Goal: Task Accomplishment & Management: Use online tool/utility

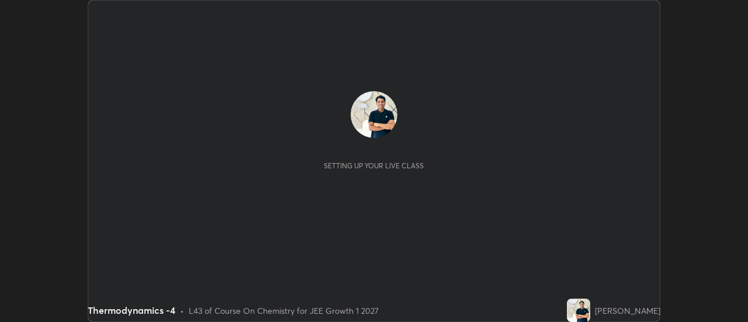
scroll to position [322, 748]
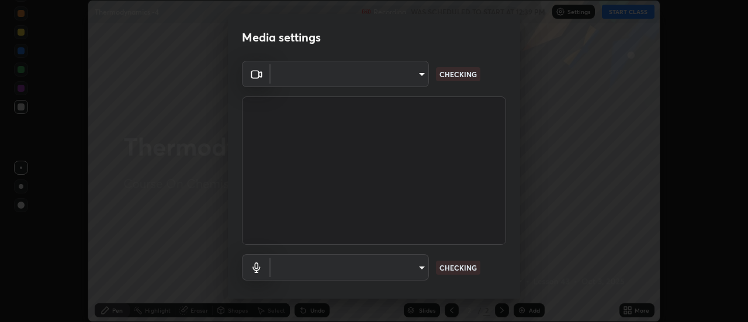
type input "c4401408a52d40c38515236f221603e9a854b9d3f030f2e841847d71f832acc5"
type input "communications"
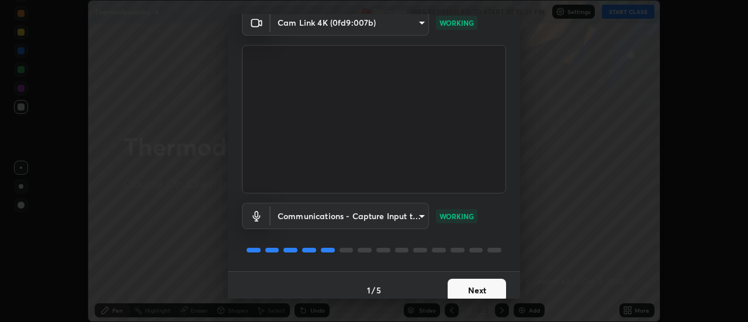
scroll to position [61, 0]
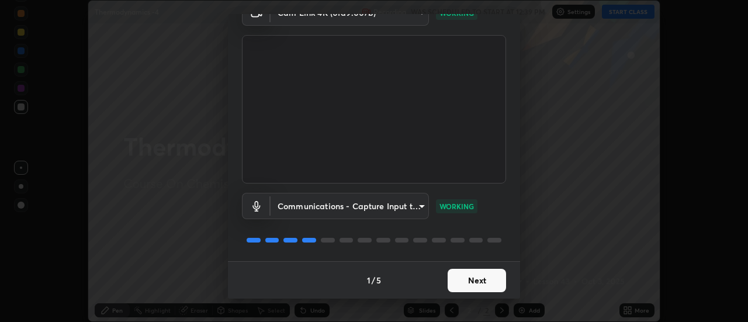
click at [484, 284] on button "Next" at bounding box center [477, 280] width 58 height 23
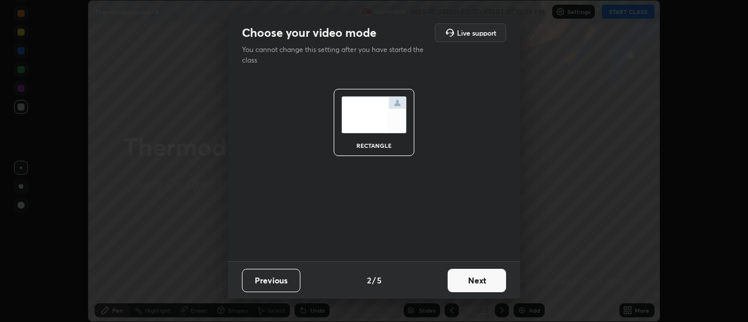
scroll to position [0, 0]
click at [490, 279] on button "Next" at bounding box center [477, 280] width 58 height 23
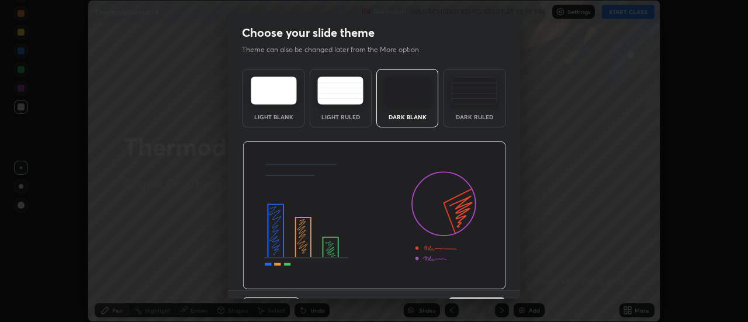
scroll to position [29, 0]
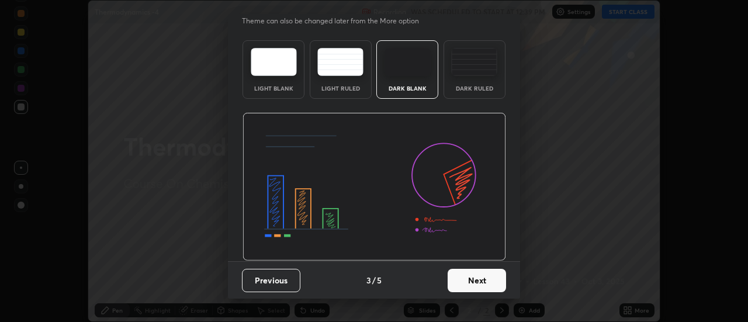
click at [487, 281] on button "Next" at bounding box center [477, 280] width 58 height 23
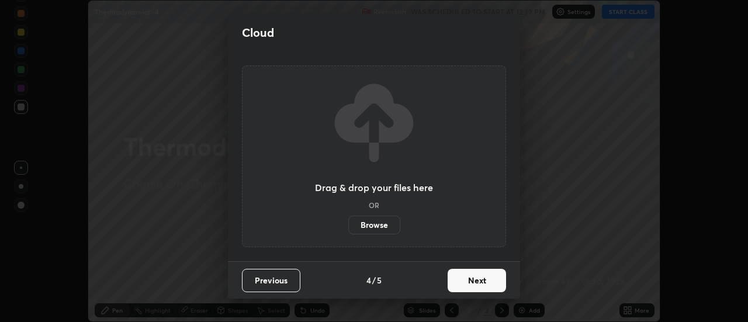
click at [382, 225] on label "Browse" at bounding box center [374, 225] width 52 height 19
click at [348, 225] on input "Browse" at bounding box center [348, 225] width 0 height 19
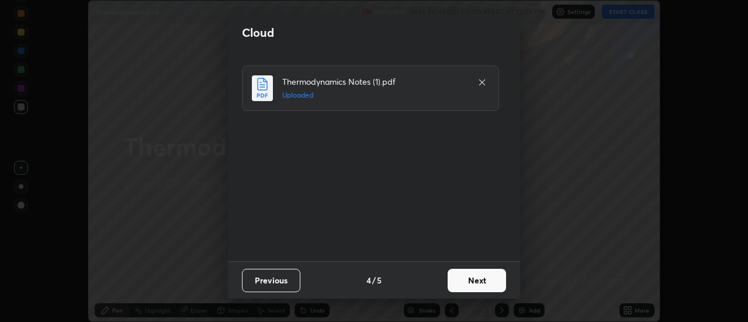
click at [483, 278] on button "Next" at bounding box center [477, 280] width 58 height 23
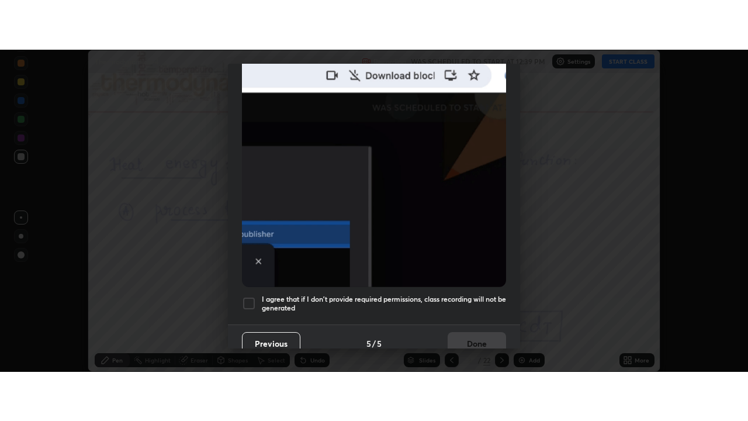
scroll to position [293, 0]
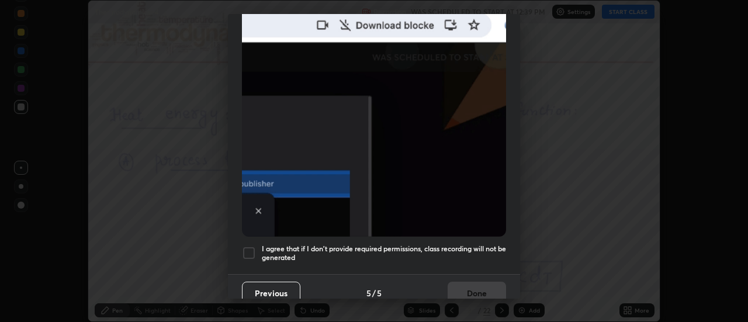
click at [487, 244] on h5 "I agree that if I don't provide required permissions, class recording will not …" at bounding box center [384, 253] width 244 height 18
click at [493, 289] on button "Done" at bounding box center [477, 293] width 58 height 23
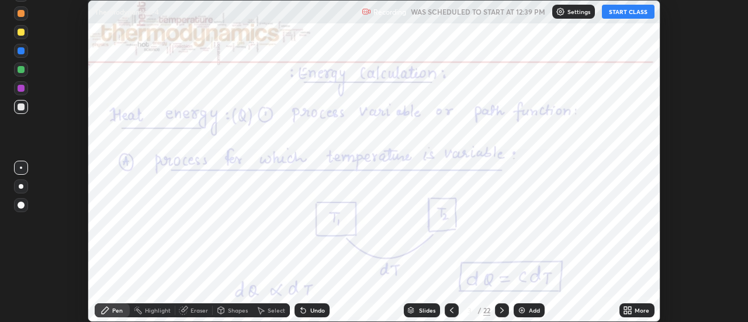
click at [630, 12] on button "START CLASS" at bounding box center [628, 12] width 53 height 14
click at [626, 312] on icon at bounding box center [625, 312] width 3 height 3
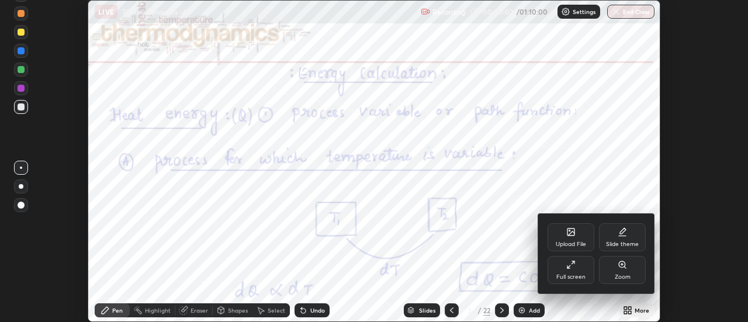
click at [582, 271] on div "Full screen" at bounding box center [571, 270] width 47 height 28
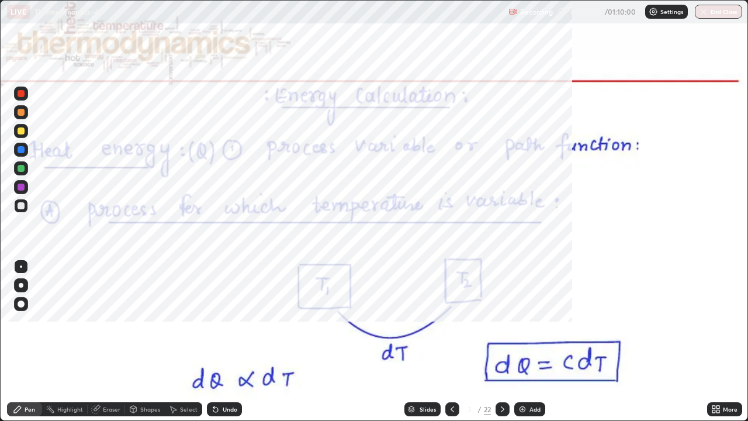
scroll to position [421, 748]
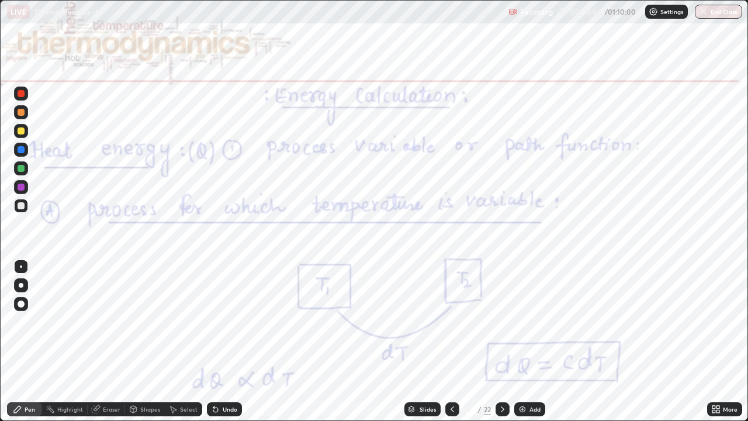
click at [432, 322] on div "Slides" at bounding box center [428, 409] width 16 height 6
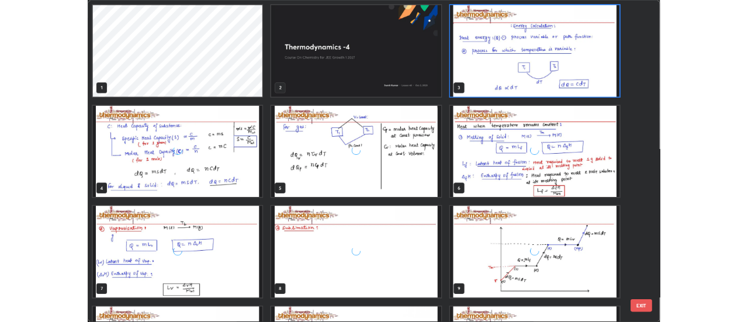
scroll to position [416, 741]
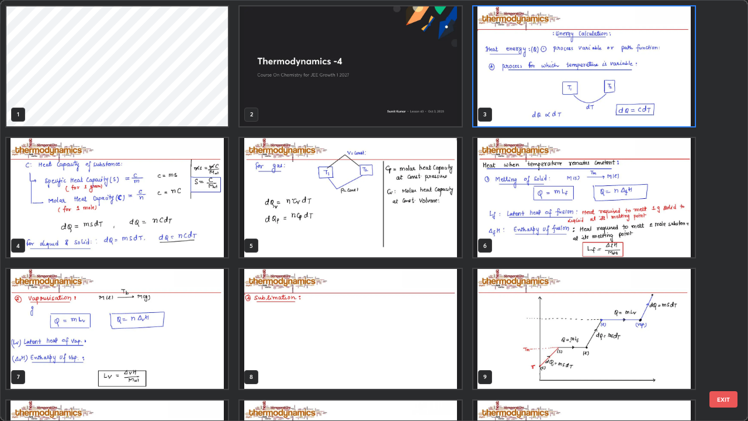
click at [295, 322] on img "grid" at bounding box center [351, 329] width 222 height 120
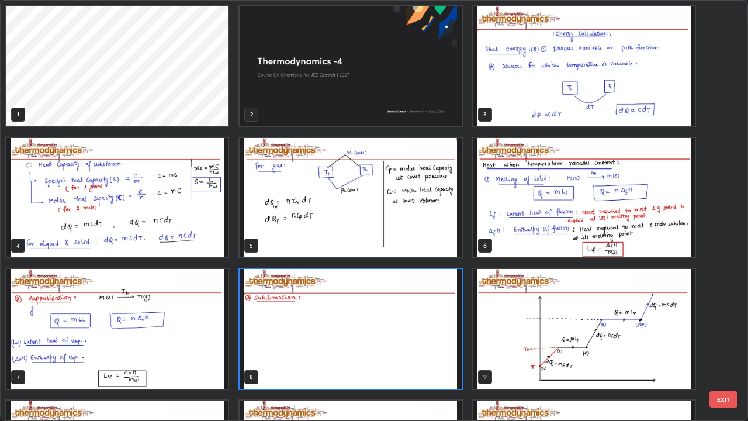
click at [298, 322] on img "grid" at bounding box center [351, 329] width 222 height 120
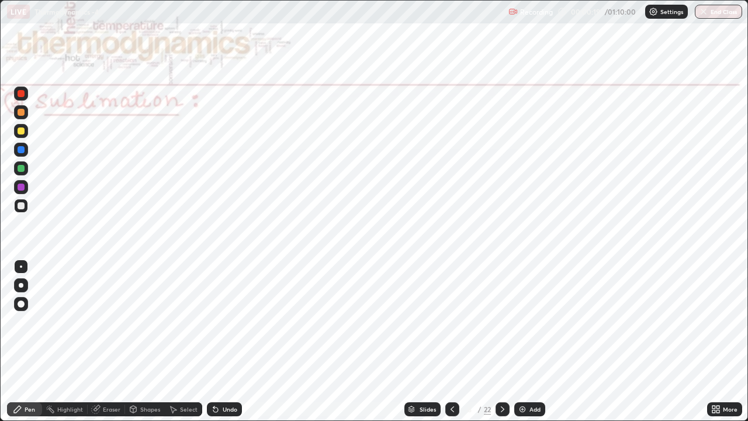
click at [22, 150] on div at bounding box center [21, 149] width 7 height 7
click at [106, 322] on div "Eraser" at bounding box center [106, 409] width 37 height 14
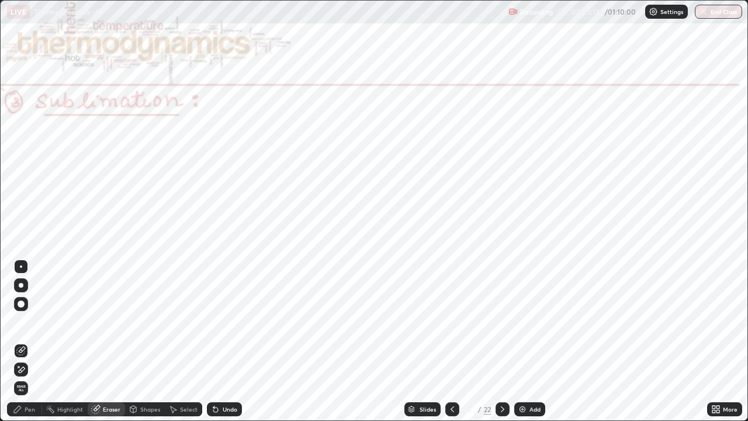
click at [24, 322] on icon at bounding box center [20, 370] width 9 height 10
click at [23, 322] on div "Pen" at bounding box center [24, 409] width 35 height 14
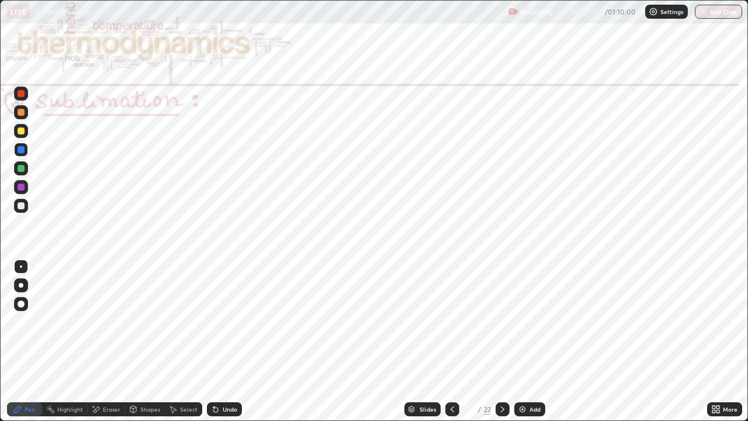
click at [502, 322] on icon at bounding box center [502, 409] width 9 height 9
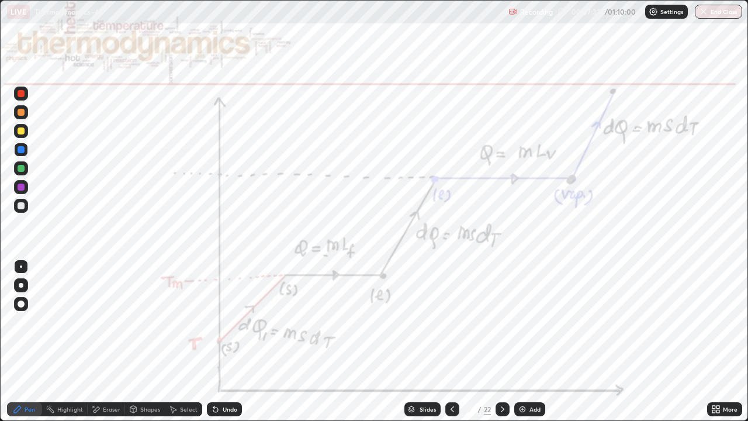
click at [20, 96] on div at bounding box center [21, 93] width 7 height 7
click at [213, 322] on icon at bounding box center [215, 410] width 5 height 5
click at [21, 150] on div at bounding box center [21, 149] width 7 height 7
click at [215, 322] on icon at bounding box center [215, 410] width 5 height 5
click at [222, 322] on div "Undo" at bounding box center [224, 409] width 35 height 14
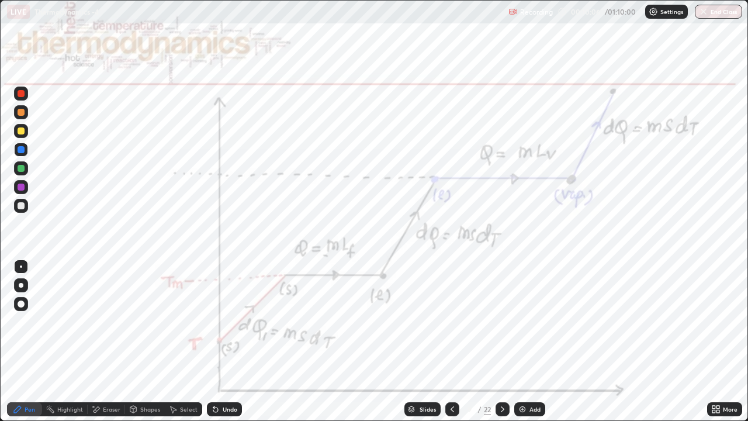
click at [220, 322] on div "Undo" at bounding box center [224, 409] width 35 height 14
click at [219, 322] on div "Undo" at bounding box center [224, 409] width 35 height 14
click at [218, 322] on div "Undo" at bounding box center [224, 409] width 35 height 14
click at [214, 322] on icon at bounding box center [215, 410] width 5 height 5
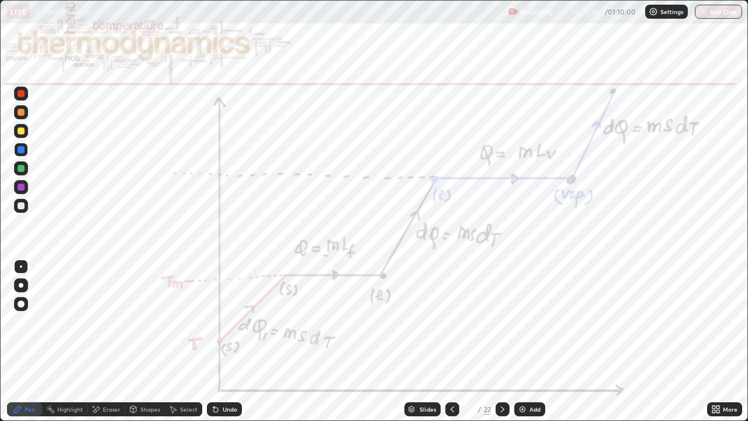
click at [214, 322] on icon at bounding box center [215, 410] width 5 height 5
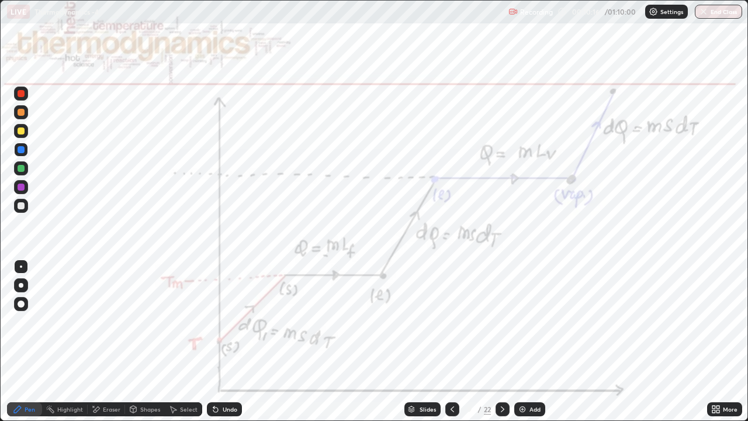
click at [224, 322] on div "Undo" at bounding box center [230, 409] width 15 height 6
click at [223, 322] on div "Undo" at bounding box center [230, 409] width 15 height 6
click at [220, 322] on div "Undo" at bounding box center [224, 409] width 35 height 14
click at [218, 322] on icon at bounding box center [215, 409] width 9 height 9
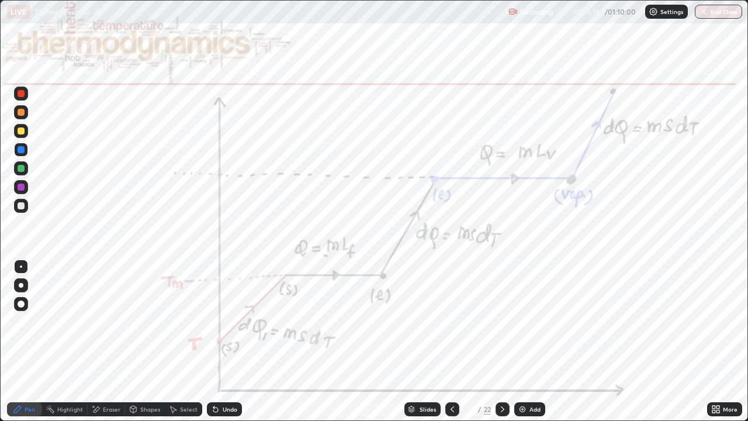
click at [218, 322] on icon at bounding box center [215, 409] width 9 height 9
click at [227, 322] on div "Undo" at bounding box center [230, 409] width 15 height 6
click at [507, 322] on div at bounding box center [503, 409] width 14 height 14
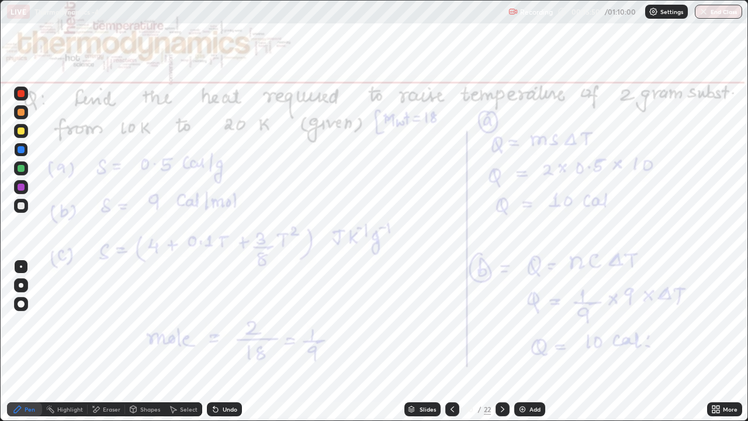
click at [508, 322] on div at bounding box center [503, 409] width 14 height 14
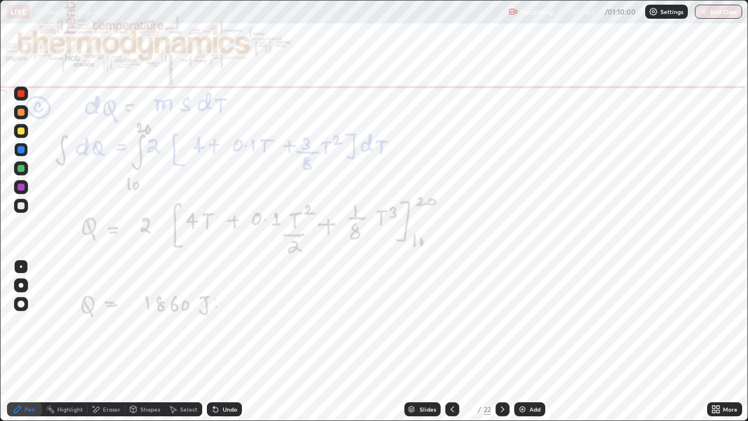
click at [506, 322] on div at bounding box center [503, 409] width 14 height 14
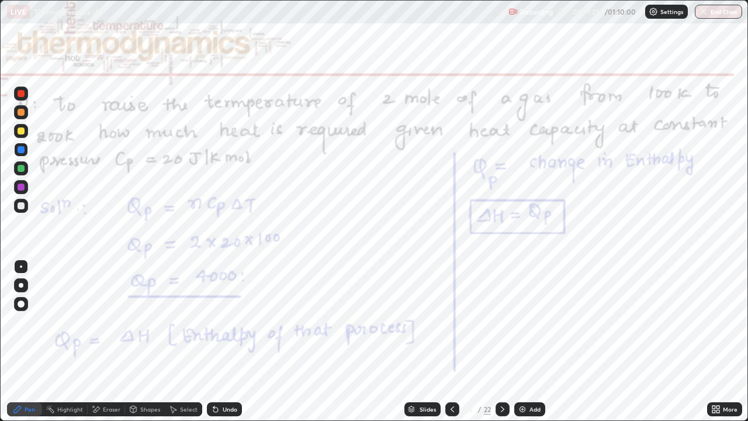
click at [502, 322] on icon at bounding box center [502, 409] width 9 height 9
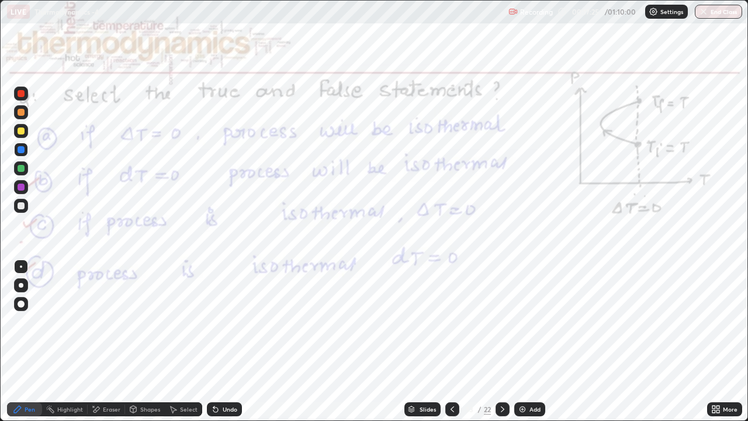
click at [502, 322] on icon at bounding box center [502, 409] width 9 height 9
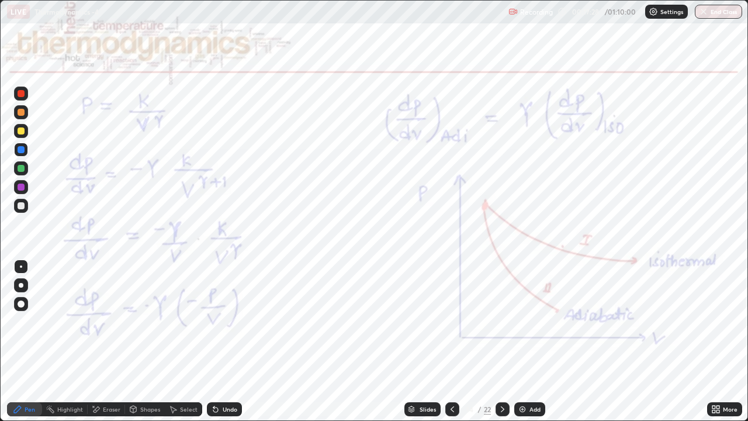
click at [515, 322] on div "Add" at bounding box center [530, 409] width 31 height 14
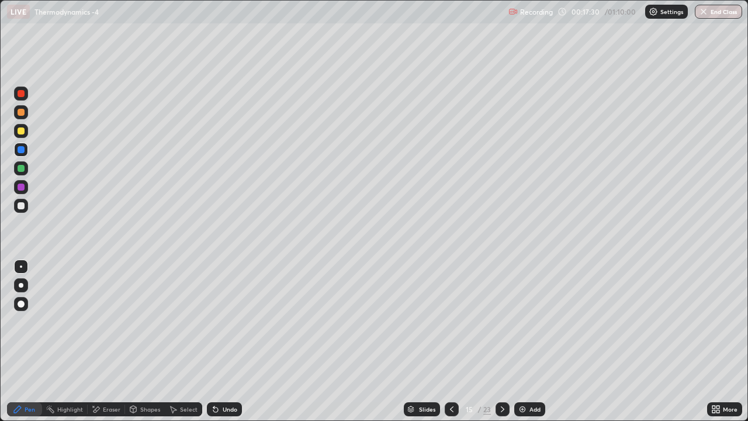
click at [502, 322] on icon at bounding box center [502, 409] width 9 height 9
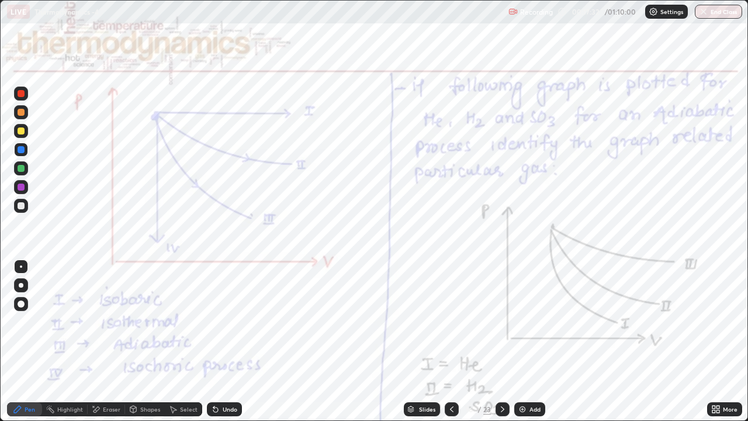
click at [502, 322] on icon at bounding box center [502, 409] width 9 height 9
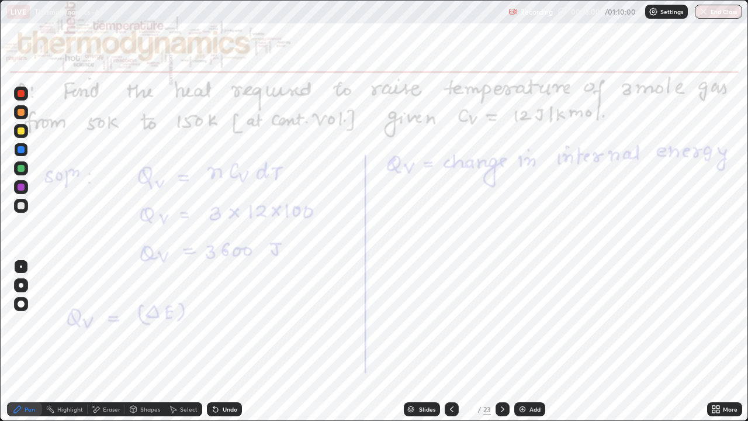
click at [502, 322] on icon at bounding box center [502, 409] width 9 height 9
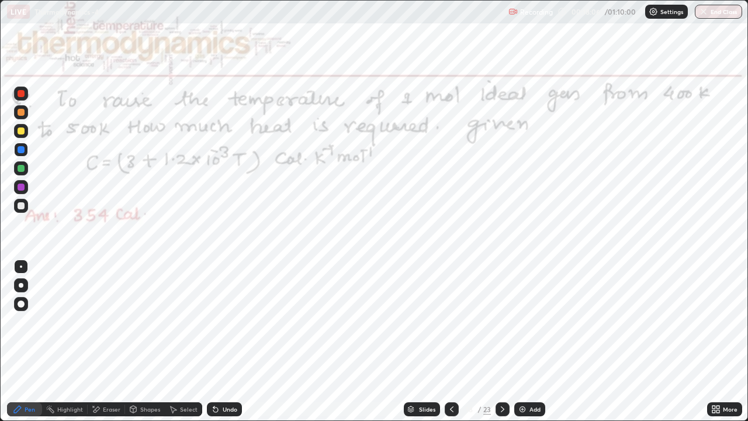
click at [502, 322] on icon at bounding box center [502, 409] width 9 height 9
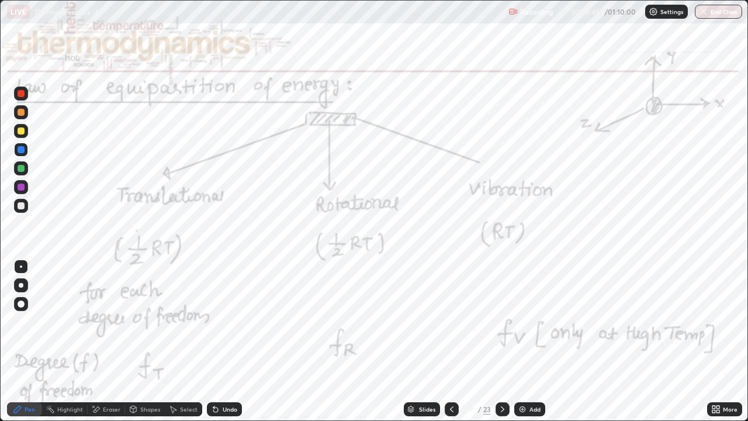
click at [223, 322] on div "Undo" at bounding box center [230, 409] width 15 height 6
click at [138, 322] on div "Shapes" at bounding box center [145, 409] width 40 height 14
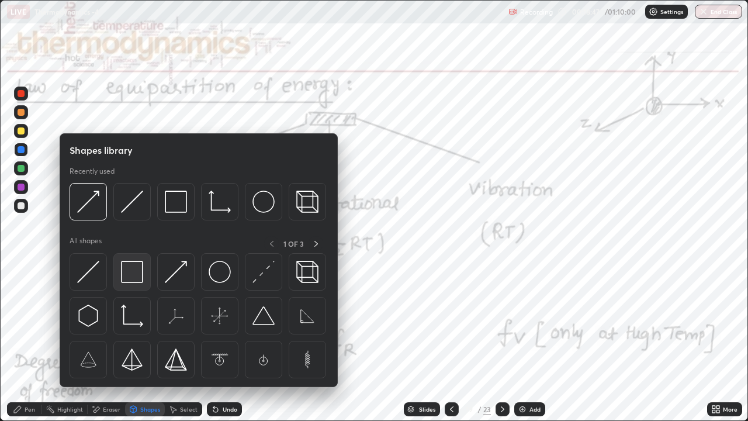
click at [134, 275] on img at bounding box center [132, 272] width 22 height 22
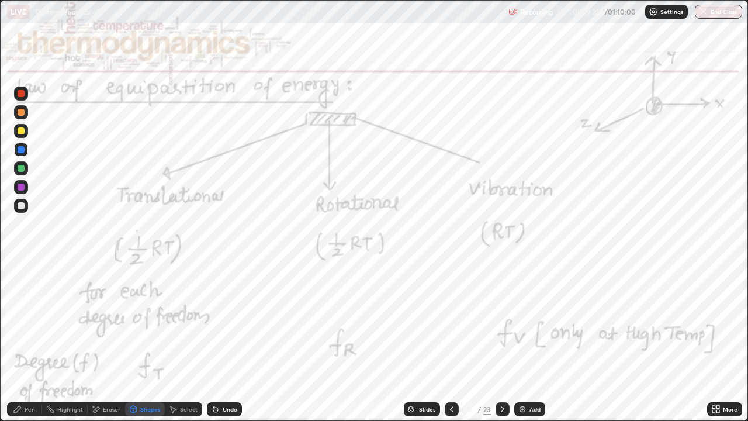
click at [23, 149] on div at bounding box center [21, 149] width 7 height 7
click at [230, 322] on div "Undo" at bounding box center [230, 409] width 15 height 6
click at [26, 322] on div "Pen" at bounding box center [30, 409] width 11 height 6
click at [507, 322] on div at bounding box center [503, 409] width 14 height 14
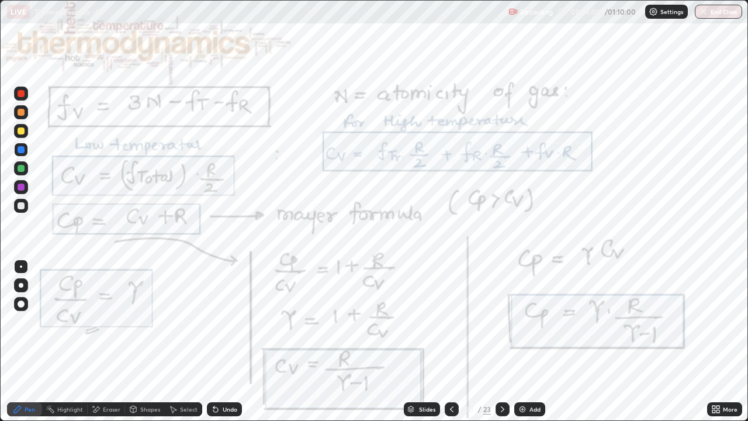
click at [452, 322] on icon at bounding box center [451, 409] width 9 height 9
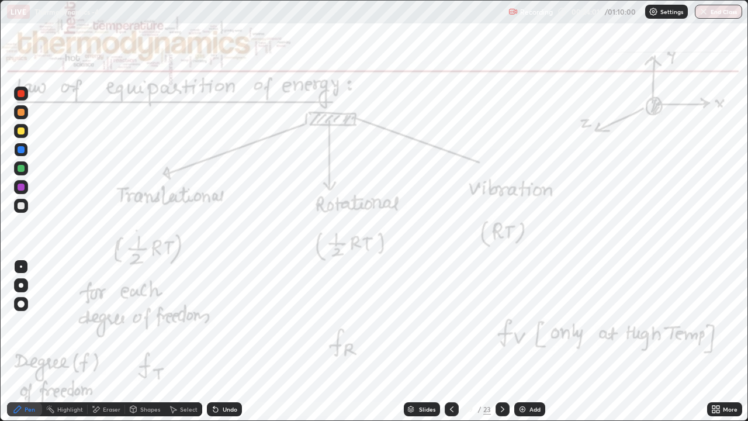
click at [451, 322] on icon at bounding box center [452, 409] width 4 height 6
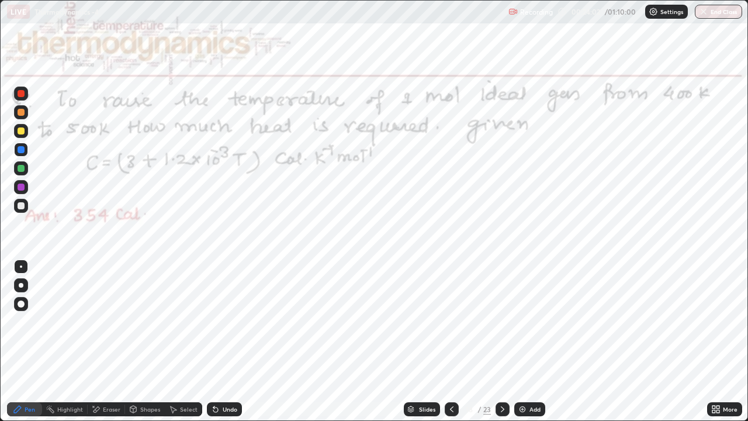
click at [523, 322] on img at bounding box center [522, 409] width 9 height 9
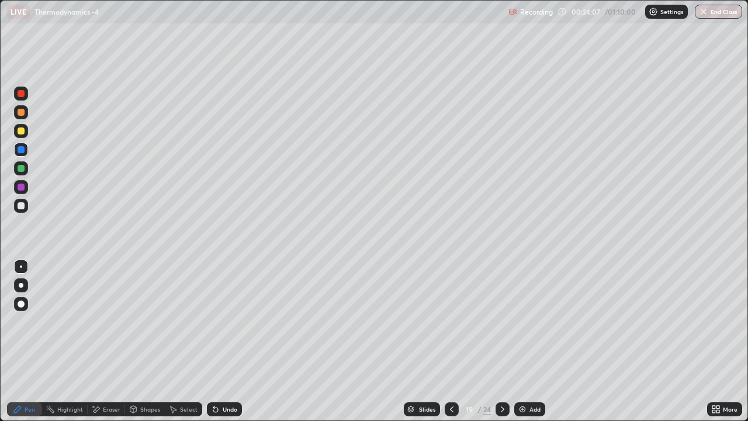
click at [216, 322] on icon at bounding box center [215, 410] width 5 height 5
click at [219, 322] on icon at bounding box center [215, 409] width 9 height 9
click at [223, 322] on div "Undo" at bounding box center [230, 409] width 15 height 6
click at [22, 206] on div at bounding box center [21, 205] width 7 height 7
click at [226, 322] on div "Undo" at bounding box center [230, 409] width 15 height 6
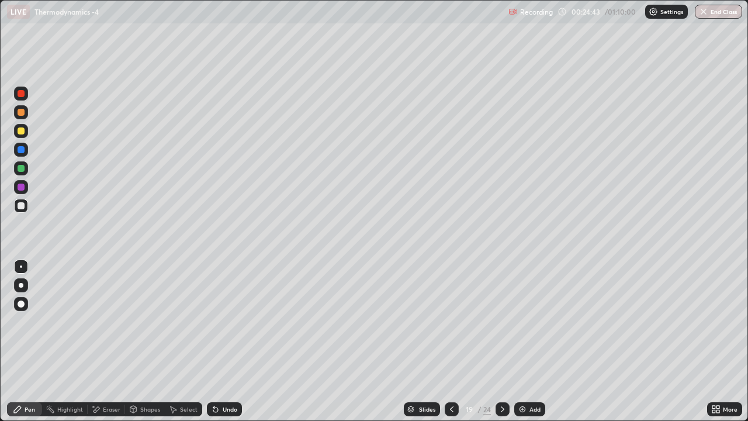
click at [229, 322] on div "Undo" at bounding box center [224, 409] width 35 height 14
click at [229, 322] on div "Undo" at bounding box center [230, 409] width 15 height 6
click at [502, 322] on icon at bounding box center [502, 409] width 9 height 9
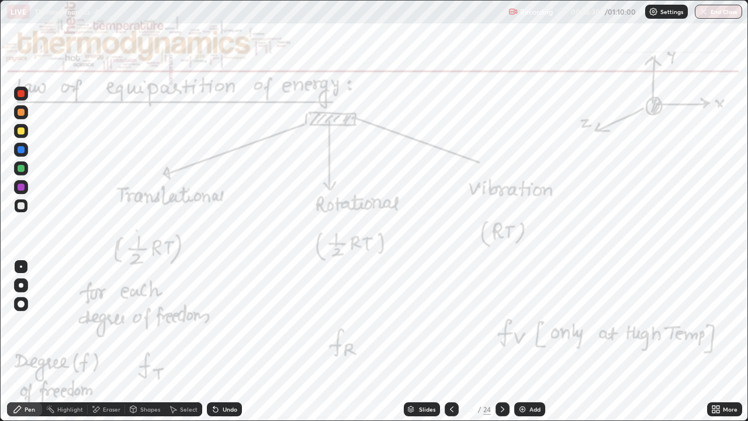
click at [503, 322] on icon at bounding box center [503, 409] width 4 height 6
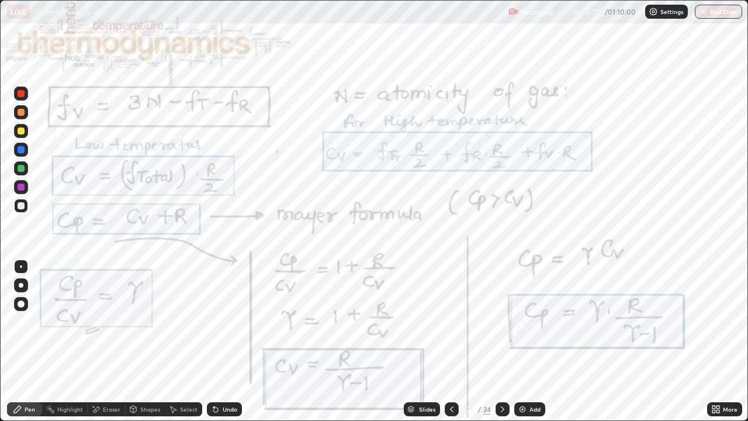
click at [21, 150] on div at bounding box center [21, 149] width 7 height 7
click at [458, 322] on div at bounding box center [452, 409] width 14 height 14
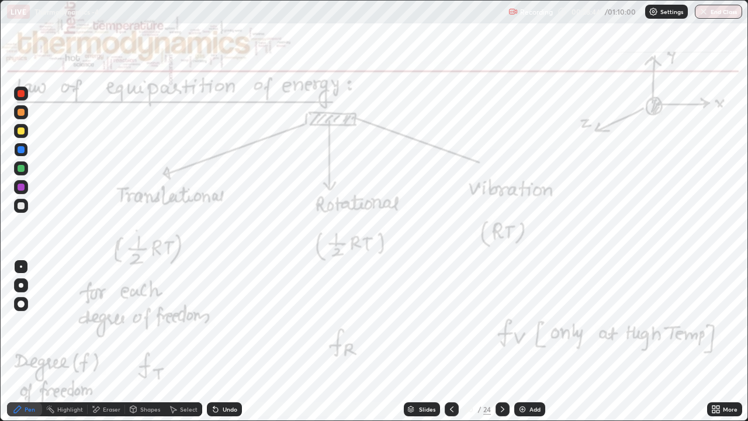
click at [105, 322] on div "Eraser" at bounding box center [112, 409] width 18 height 6
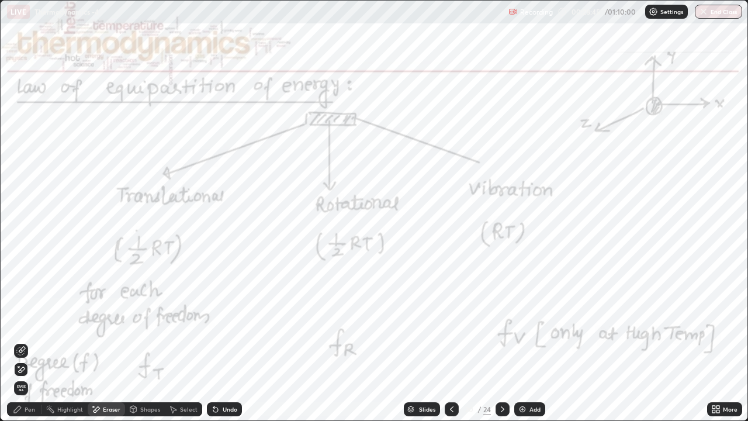
click at [23, 322] on icon at bounding box center [20, 370] width 9 height 10
click at [509, 322] on div at bounding box center [503, 409] width 14 height 14
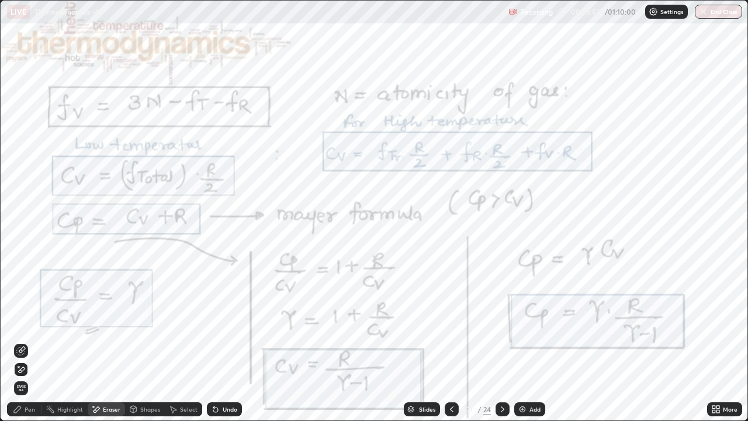
click at [31, 322] on div "Pen" at bounding box center [30, 409] width 11 height 6
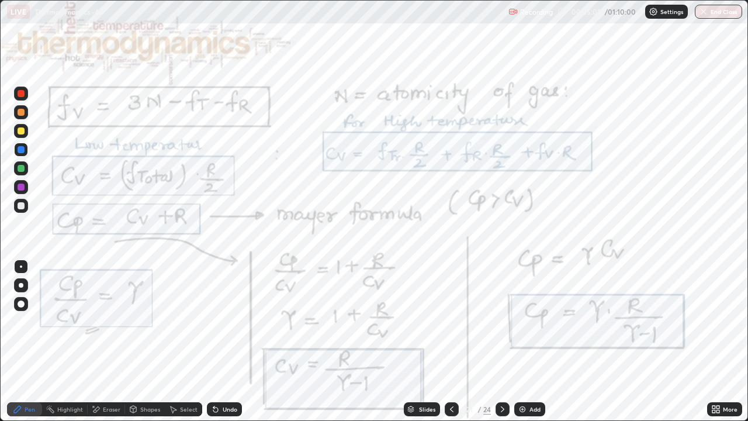
click at [502, 322] on icon at bounding box center [502, 409] width 9 height 9
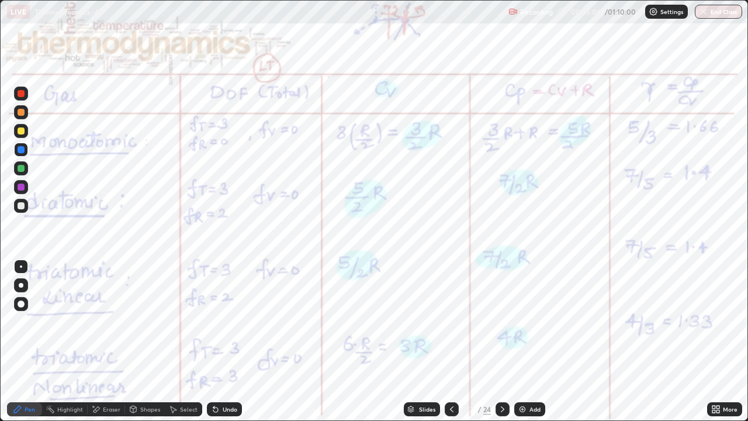
click at [451, 322] on icon at bounding box center [451, 409] width 9 height 9
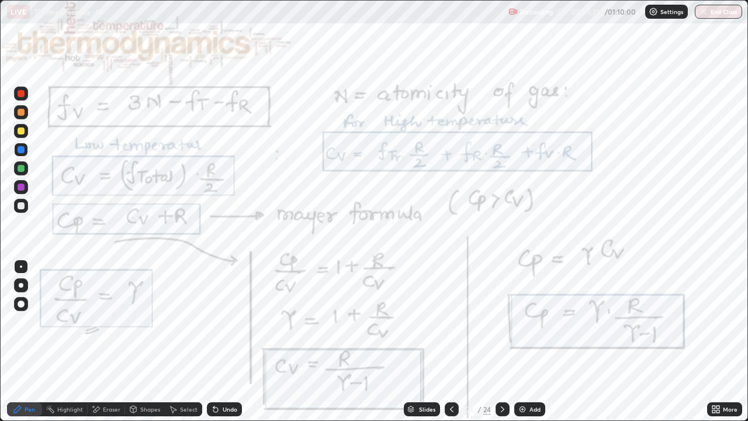
click at [502, 322] on icon at bounding box center [502, 409] width 9 height 9
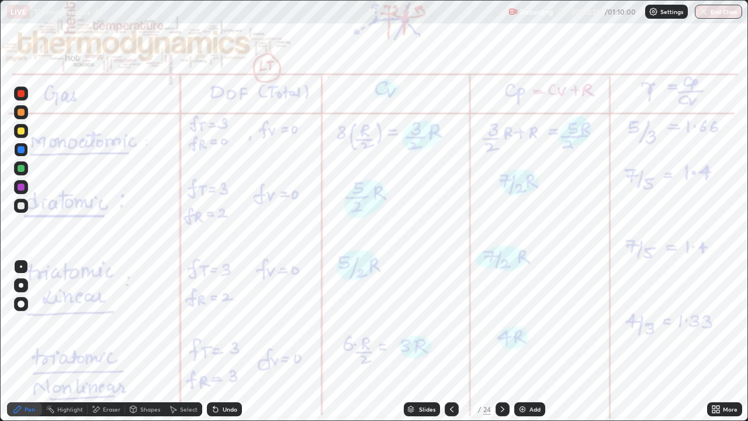
click at [507, 322] on div at bounding box center [503, 409] width 14 height 14
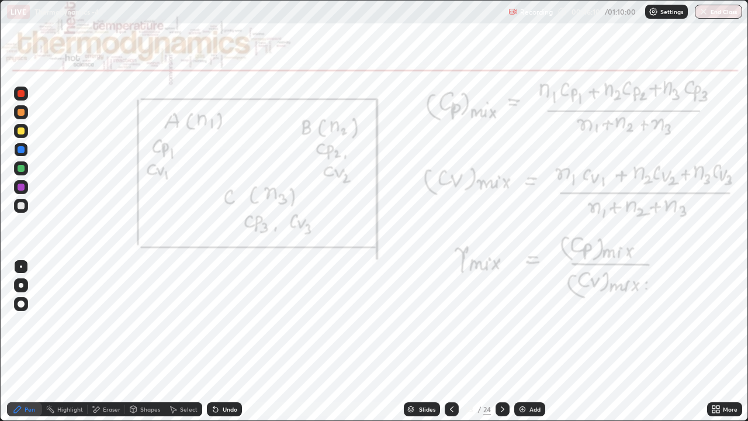
click at [508, 322] on div at bounding box center [503, 409] width 14 height 14
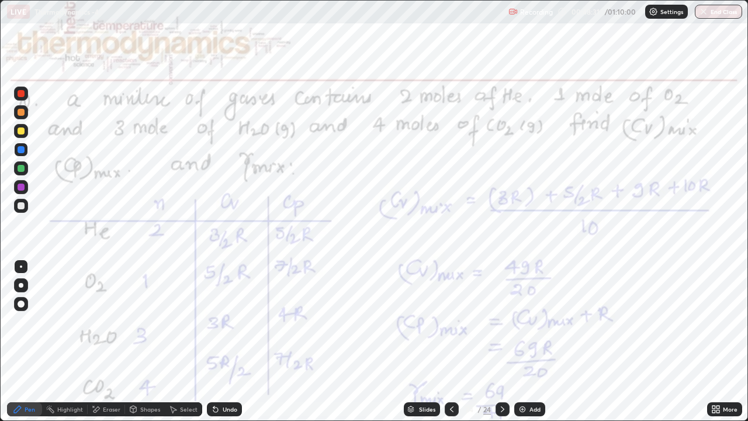
click at [524, 322] on img at bounding box center [522, 409] width 9 height 9
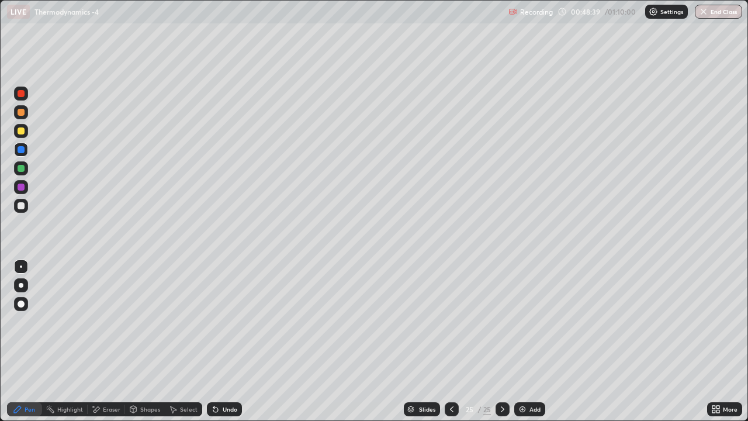
click at [215, 322] on icon at bounding box center [215, 410] width 5 height 5
click at [21, 205] on div at bounding box center [21, 205] width 7 height 7
click at [216, 322] on icon at bounding box center [215, 410] width 5 height 5
click at [215, 322] on icon at bounding box center [215, 409] width 9 height 9
click at [214, 322] on icon at bounding box center [215, 410] width 5 height 5
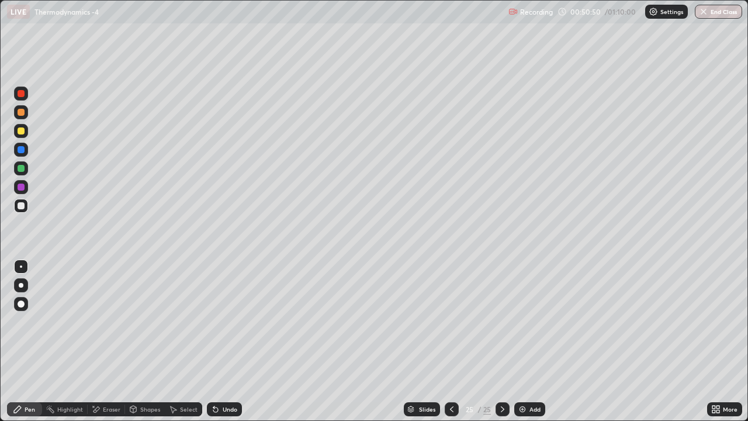
click at [225, 322] on div "Undo" at bounding box center [224, 409] width 35 height 14
click at [223, 322] on div "Undo" at bounding box center [230, 409] width 15 height 6
click at [112, 322] on div "Eraser" at bounding box center [112, 409] width 18 height 6
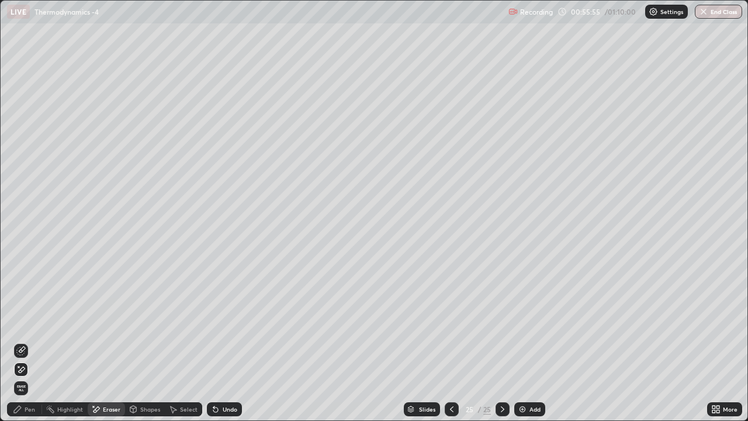
click at [29, 322] on div "Pen" at bounding box center [24, 409] width 35 height 14
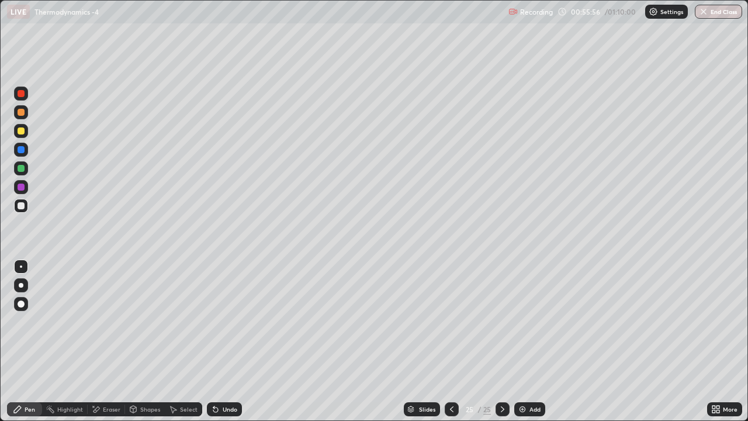
click at [24, 133] on div at bounding box center [21, 131] width 14 height 14
click at [104, 322] on div "Eraser" at bounding box center [112, 409] width 18 height 6
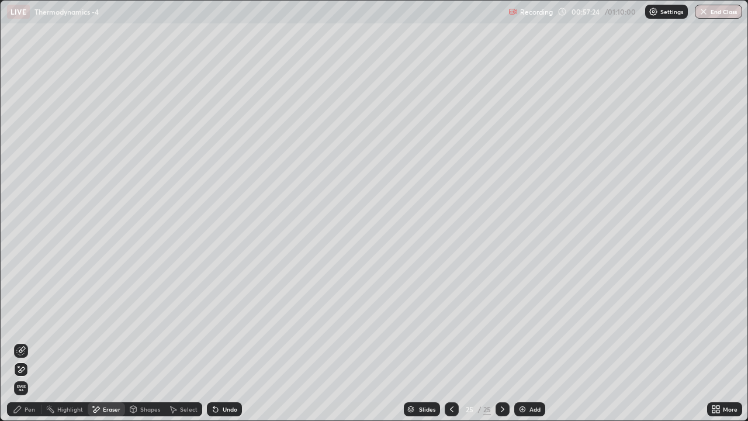
click at [26, 322] on div "Pen" at bounding box center [30, 409] width 11 height 6
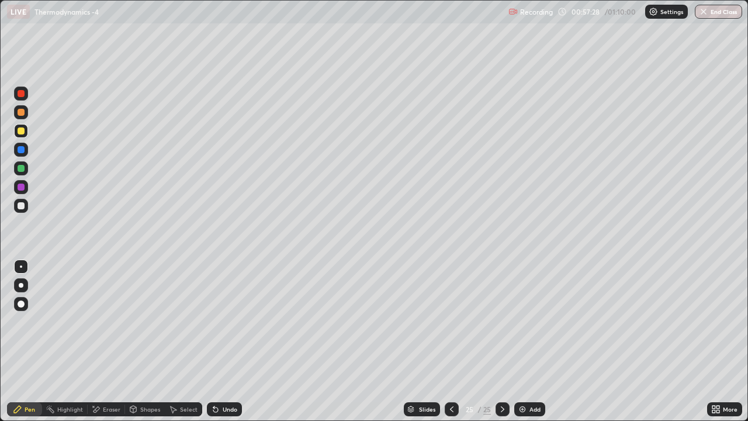
click at [225, 322] on div "Undo" at bounding box center [230, 409] width 15 height 6
click at [226, 322] on div "Undo" at bounding box center [230, 409] width 15 height 6
click at [219, 322] on div "Undo" at bounding box center [224, 409] width 35 height 14
click at [212, 322] on div "Undo" at bounding box center [224, 409] width 35 height 14
click at [210, 322] on div "Undo" at bounding box center [224, 409] width 35 height 14
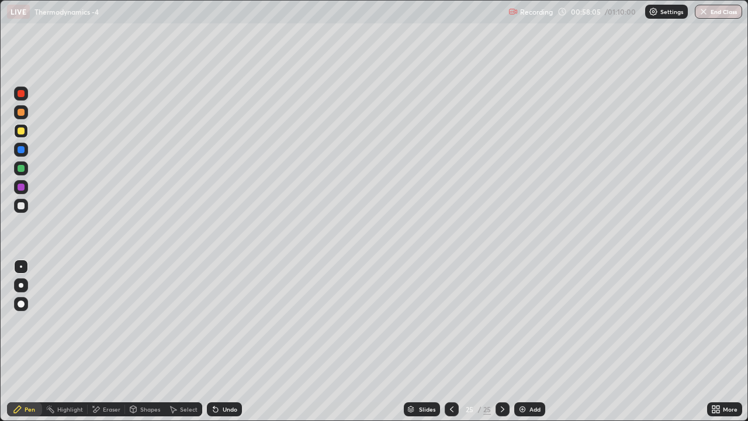
click at [223, 322] on div "Undo" at bounding box center [230, 409] width 15 height 6
click at [103, 322] on div "Eraser" at bounding box center [112, 409] width 18 height 6
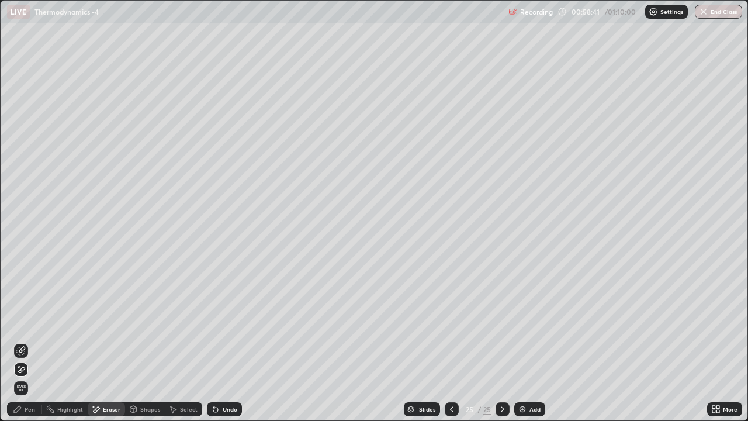
click at [29, 322] on div "Pen" at bounding box center [30, 409] width 11 height 6
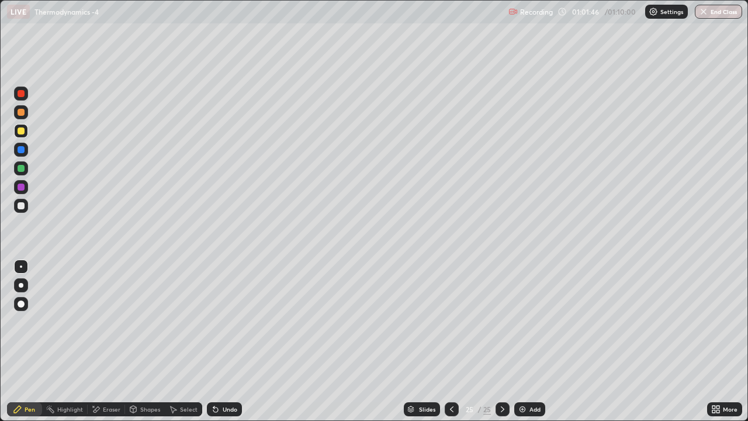
click at [718, 322] on icon at bounding box center [718, 407] width 3 height 3
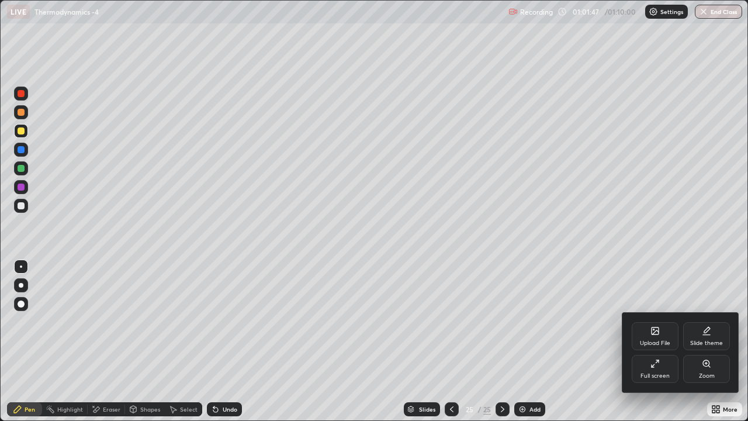
click at [661, 322] on div "Upload File" at bounding box center [655, 336] width 47 height 28
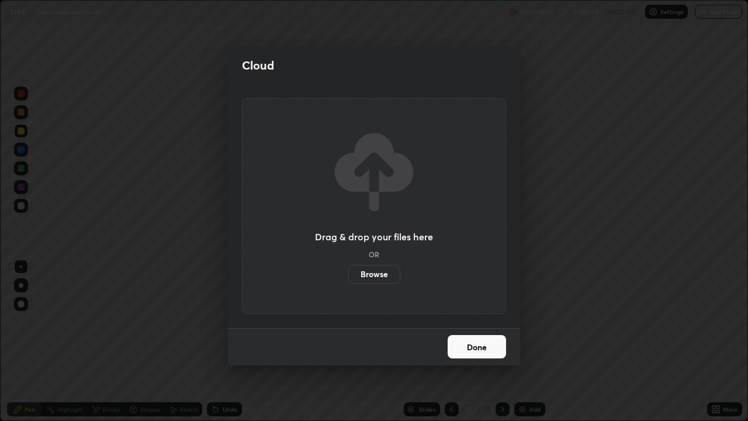
click at [386, 271] on label "Browse" at bounding box center [374, 274] width 52 height 19
click at [348, 271] on input "Browse" at bounding box center [348, 274] width 0 height 19
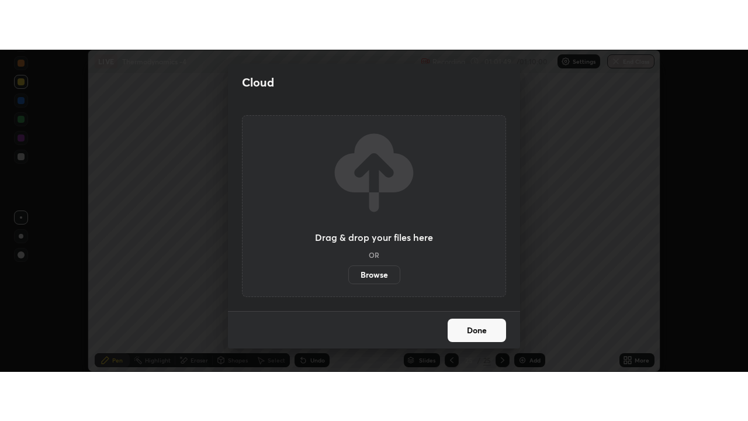
scroll to position [58147, 57721]
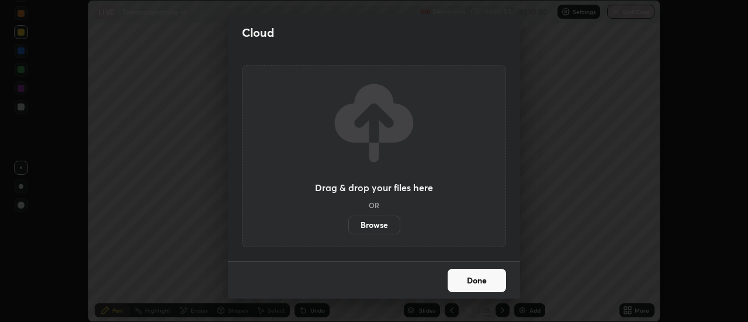
click at [589, 223] on div "Cloud Drag & drop your files here OR Browse Done" at bounding box center [374, 161] width 748 height 322
click at [480, 285] on button "Done" at bounding box center [477, 280] width 58 height 23
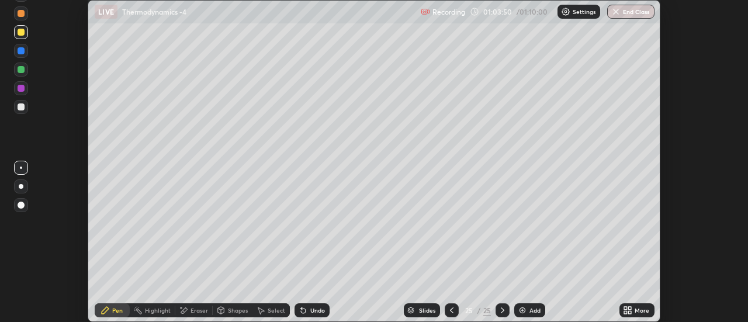
click at [626, 308] on icon at bounding box center [625, 308] width 3 height 3
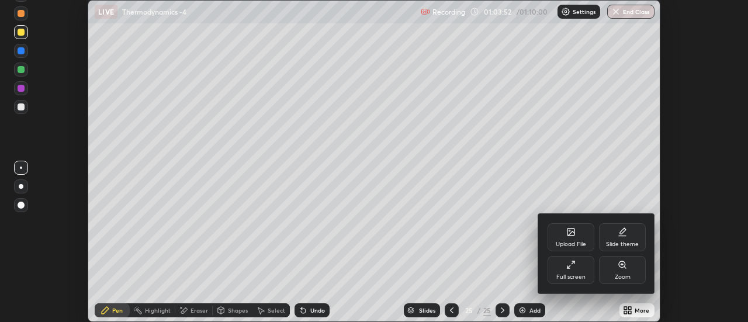
click at [575, 234] on icon at bounding box center [571, 231] width 9 height 9
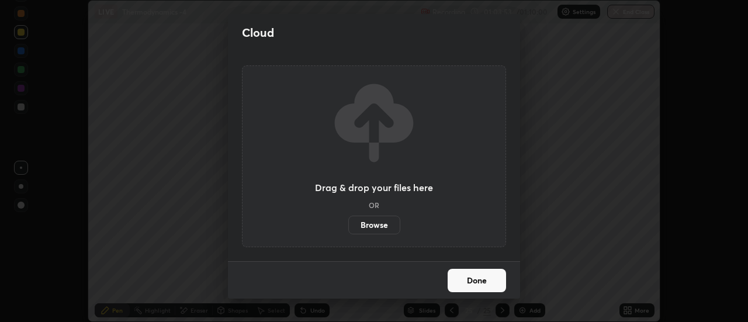
click at [384, 222] on label "Browse" at bounding box center [374, 225] width 52 height 19
click at [348, 222] on input "Browse" at bounding box center [348, 225] width 0 height 19
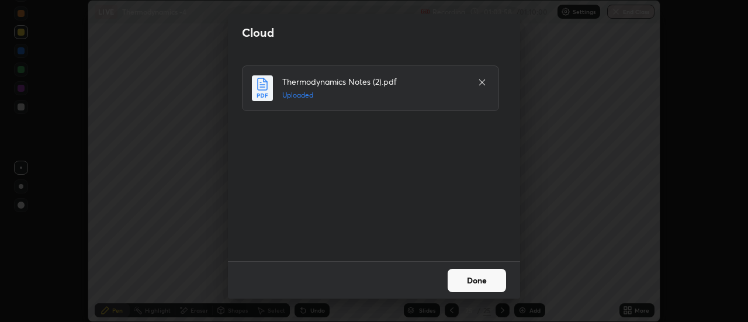
click at [484, 281] on button "Done" at bounding box center [477, 280] width 58 height 23
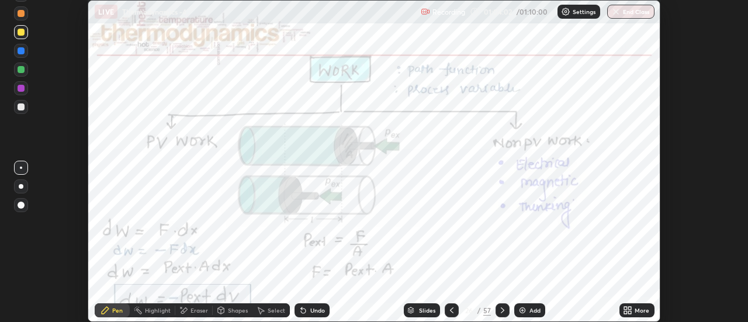
click at [631, 310] on icon at bounding box center [627, 310] width 9 height 9
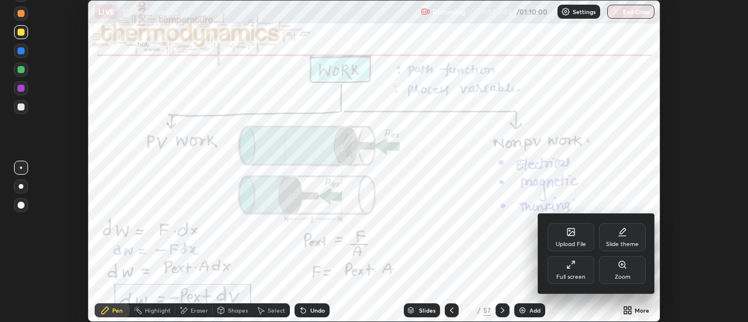
click at [578, 265] on div "Full screen" at bounding box center [571, 270] width 47 height 28
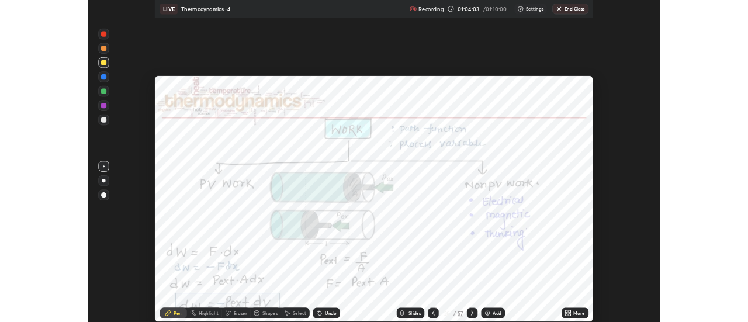
scroll to position [421, 748]
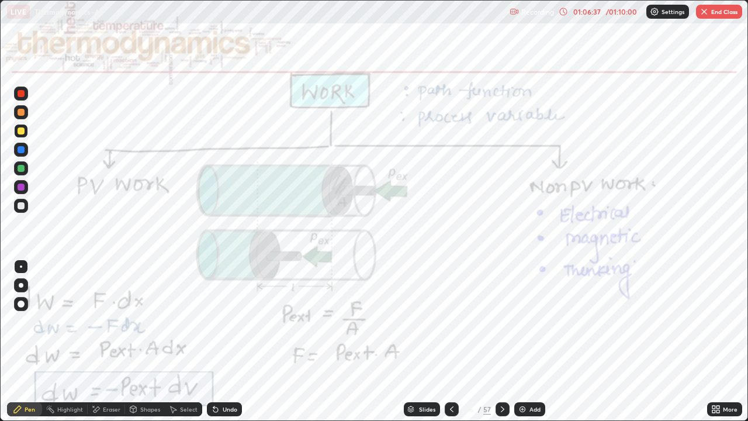
click at [224, 322] on div "Undo" at bounding box center [230, 409] width 15 height 6
click at [22, 150] on div at bounding box center [21, 149] width 7 height 7
click at [502, 322] on icon at bounding box center [502, 409] width 9 height 9
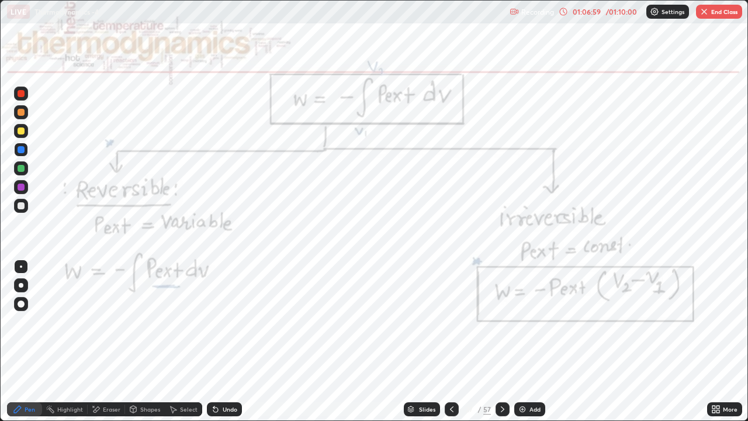
click at [456, 322] on div at bounding box center [452, 409] width 14 height 14
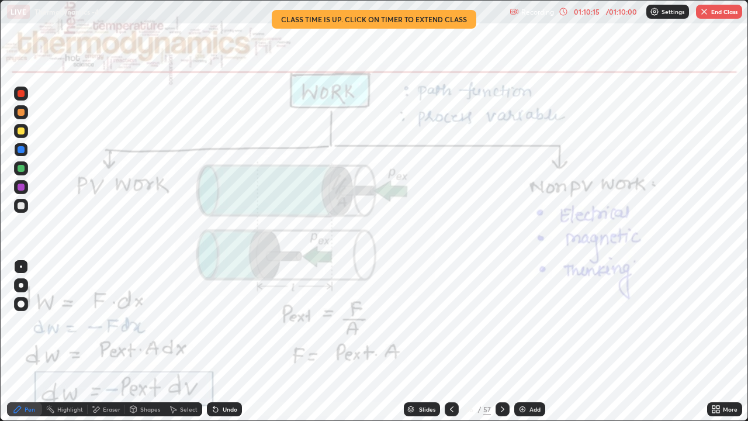
click at [502, 322] on icon at bounding box center [503, 409] width 4 height 6
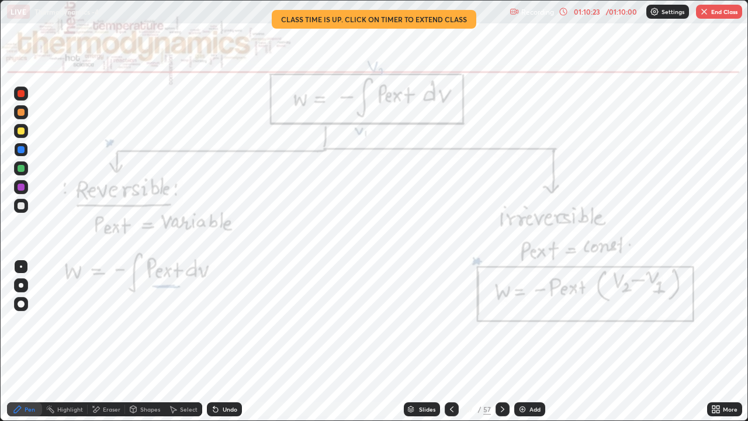
click at [710, 11] on button "End Class" at bounding box center [719, 12] width 46 height 14
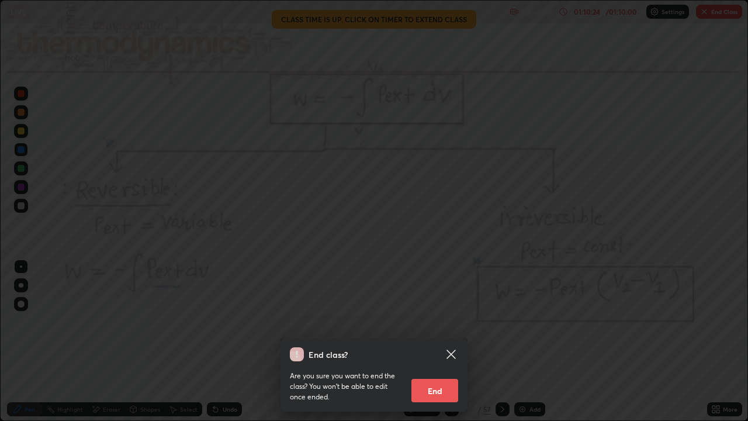
click at [443, 322] on button "End" at bounding box center [435, 390] width 47 height 23
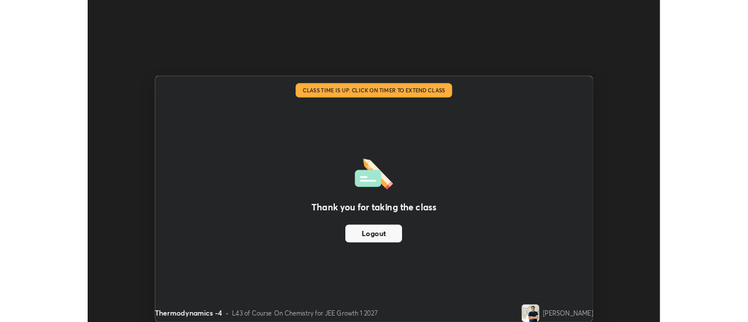
scroll to position [58147, 57721]
